Goal: Task Accomplishment & Management: Use online tool/utility

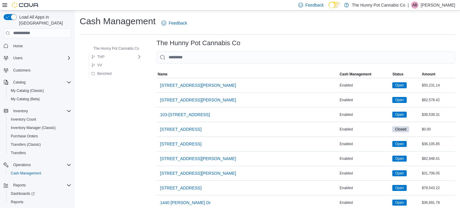
scroll to position [48, 0]
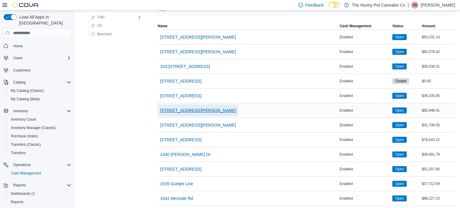
click at [172, 108] on span "[STREET_ADDRESS][PERSON_NAME]" at bounding box center [198, 111] width 76 height 6
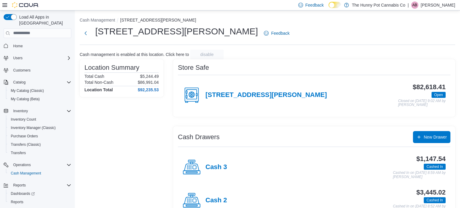
scroll to position [52, 0]
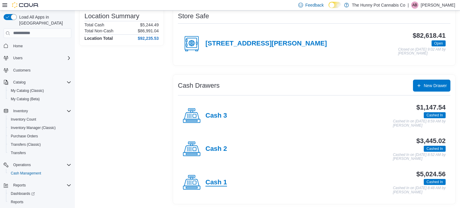
click at [217, 182] on h4 "Cash 1" at bounding box center [217, 183] width 22 height 8
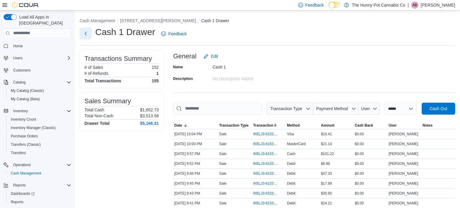
click at [85, 34] on button "Next" at bounding box center [86, 34] width 12 height 12
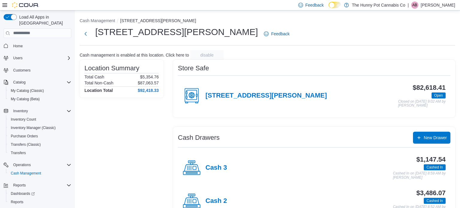
scroll to position [52, 0]
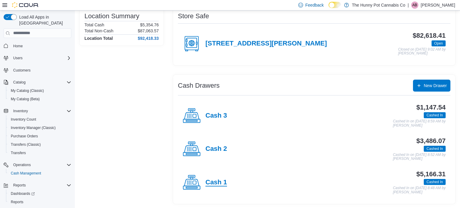
click at [214, 181] on h4 "Cash 1" at bounding box center [217, 183] width 22 height 8
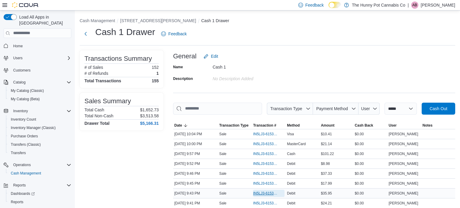
click at [265, 194] on span "IN5LJ3-6153182" at bounding box center [265, 193] width 25 height 5
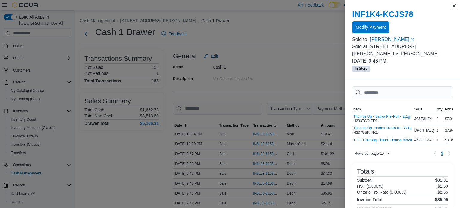
click at [373, 30] on span "Modify Payment" at bounding box center [371, 27] width 30 height 6
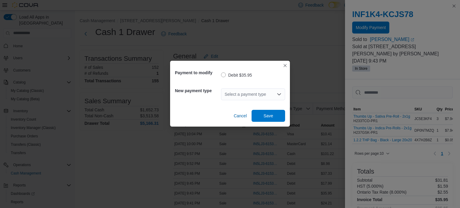
click at [244, 93] on div "Select a payment type" at bounding box center [253, 94] width 64 height 12
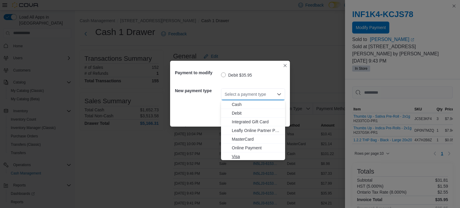
click at [235, 158] on span "Visa" at bounding box center [257, 157] width 50 height 6
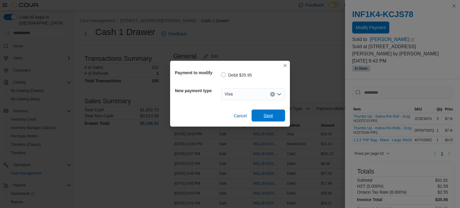
click at [265, 118] on span "Save" at bounding box center [269, 116] width 10 height 6
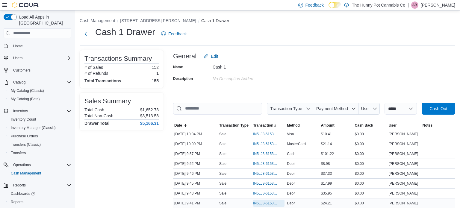
click at [268, 203] on span "IN5LJ3-6153162" at bounding box center [265, 203] width 25 height 5
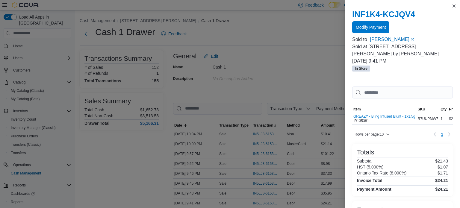
click at [374, 31] on span "Modify Payment" at bounding box center [371, 27] width 30 height 12
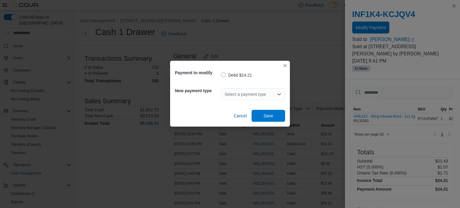
click at [260, 93] on div "Select a payment type" at bounding box center [253, 94] width 64 height 12
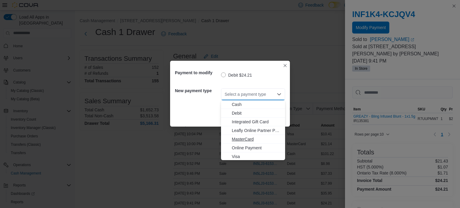
click at [246, 140] on span "MasterCard" at bounding box center [257, 139] width 50 height 6
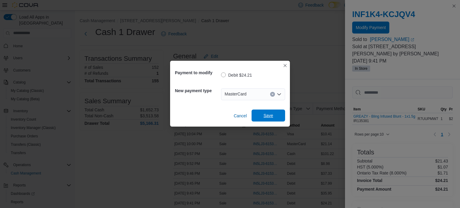
click at [265, 118] on span "Save" at bounding box center [269, 116] width 10 height 6
